Goal: Task Accomplishment & Management: Use online tool/utility

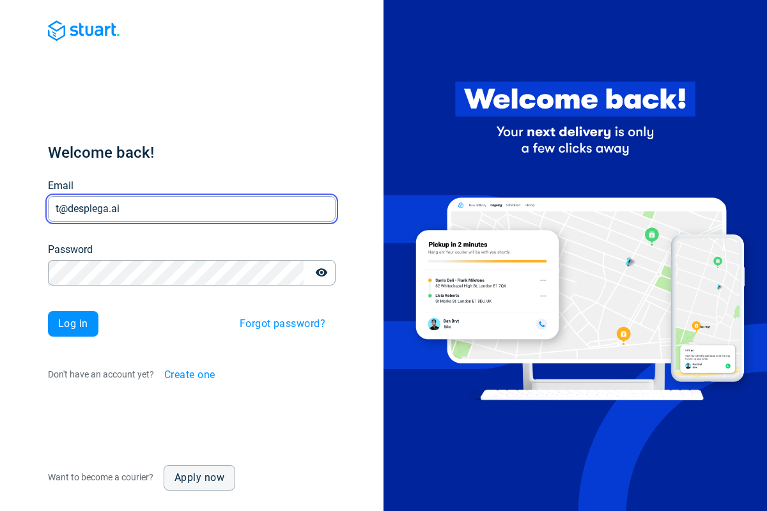
type input "t@desplega.ai"
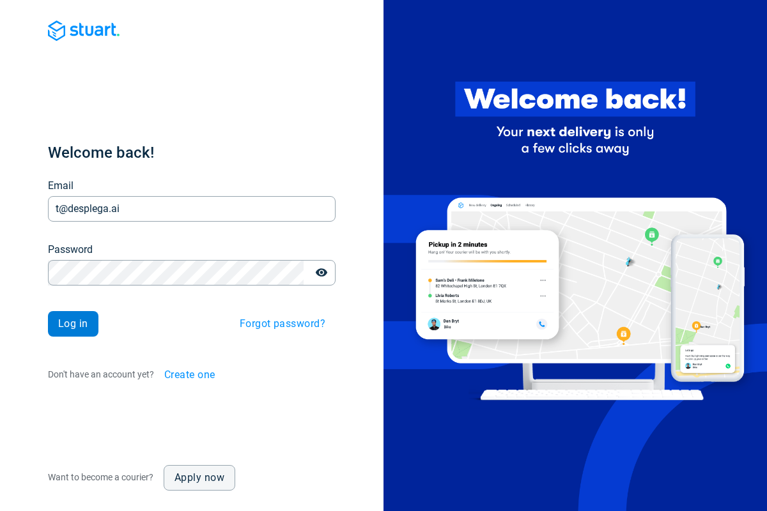
click at [73, 324] on span "Log in" at bounding box center [73, 324] width 30 height 10
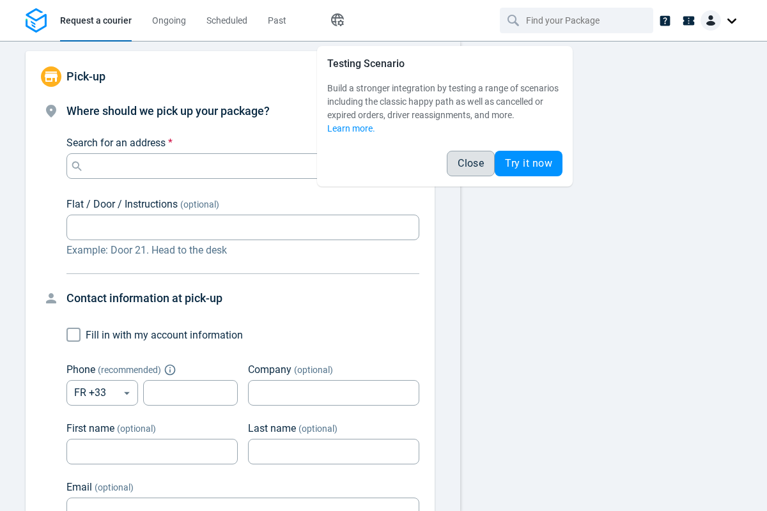
click at [471, 164] on span "Close" at bounding box center [471, 164] width 26 height 10
